Goal: Find specific page/section: Find specific page/section

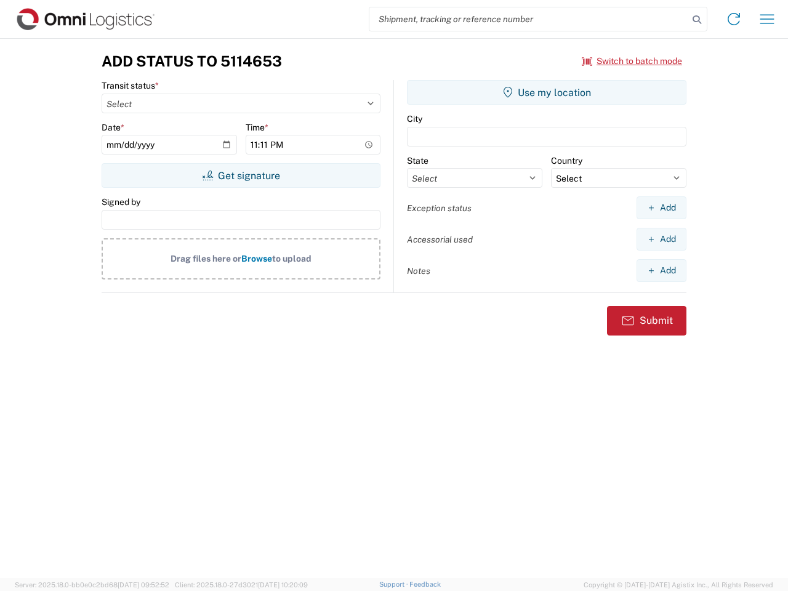
click at [529, 19] on input "search" at bounding box center [528, 18] width 319 height 23
click at [697, 20] on icon at bounding box center [696, 19] width 17 height 17
click at [734, 19] on icon at bounding box center [734, 19] width 20 height 20
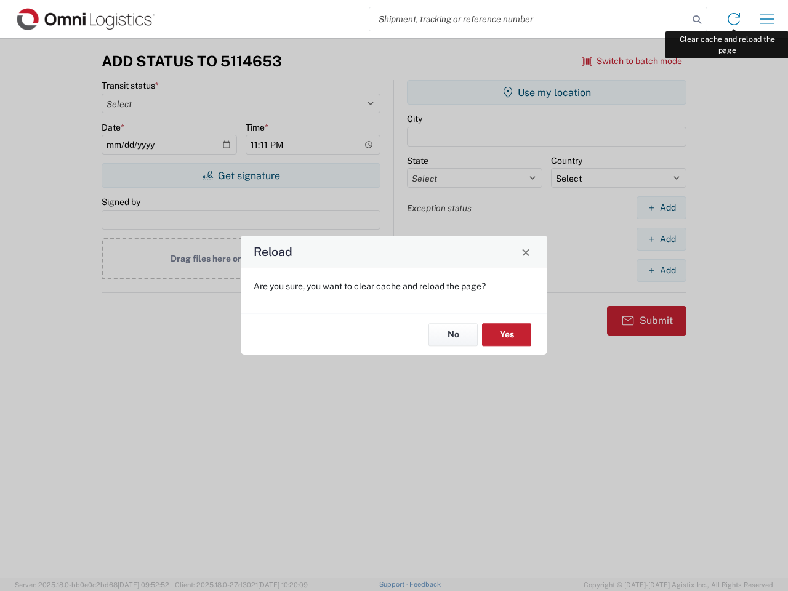
click at [767, 19] on div "Reload Are you sure, you want to clear cache and reload the page? No Yes" at bounding box center [394, 295] width 788 height 591
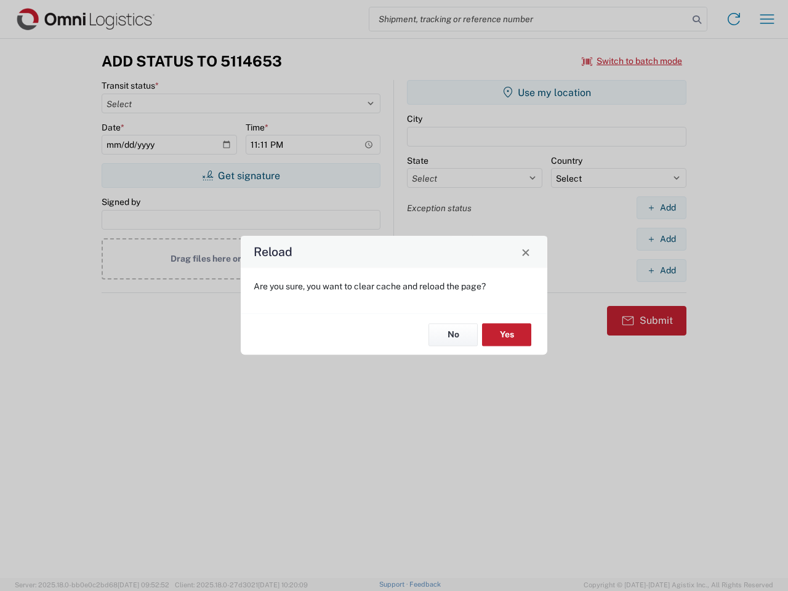
click at [632, 61] on div "Reload Are you sure, you want to clear cache and reload the page? No Yes" at bounding box center [394, 295] width 788 height 591
click at [241, 175] on div "Reload Are you sure, you want to clear cache and reload the page? No Yes" at bounding box center [394, 295] width 788 height 591
click at [547, 92] on div "Reload Are you sure, you want to clear cache and reload the page? No Yes" at bounding box center [394, 295] width 788 height 591
click at [661, 208] on div "Reload Are you sure, you want to clear cache and reload the page? No Yes" at bounding box center [394, 295] width 788 height 591
click at [661, 239] on div "Reload Are you sure, you want to clear cache and reload the page? No Yes" at bounding box center [394, 295] width 788 height 591
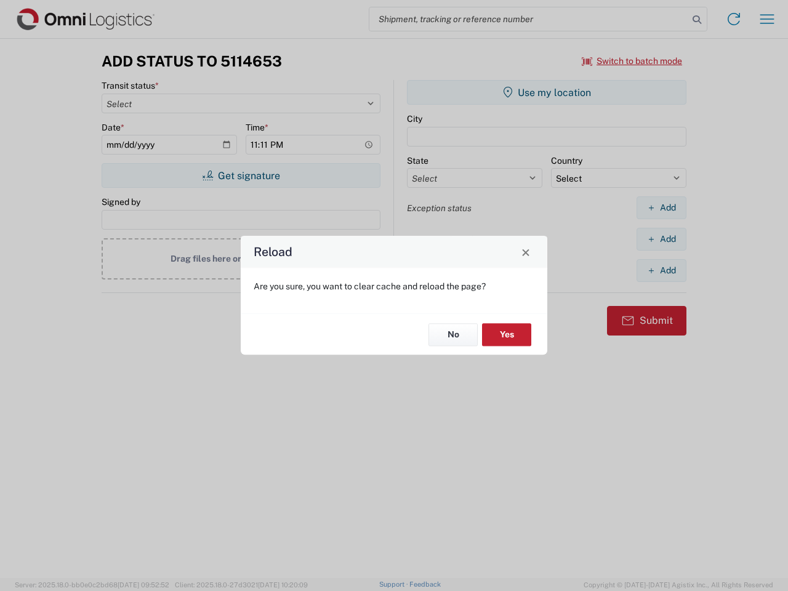
click at [661, 270] on div "Reload Are you sure, you want to clear cache and reload the page? No Yes" at bounding box center [394, 295] width 788 height 591
